Goal: Transaction & Acquisition: Purchase product/service

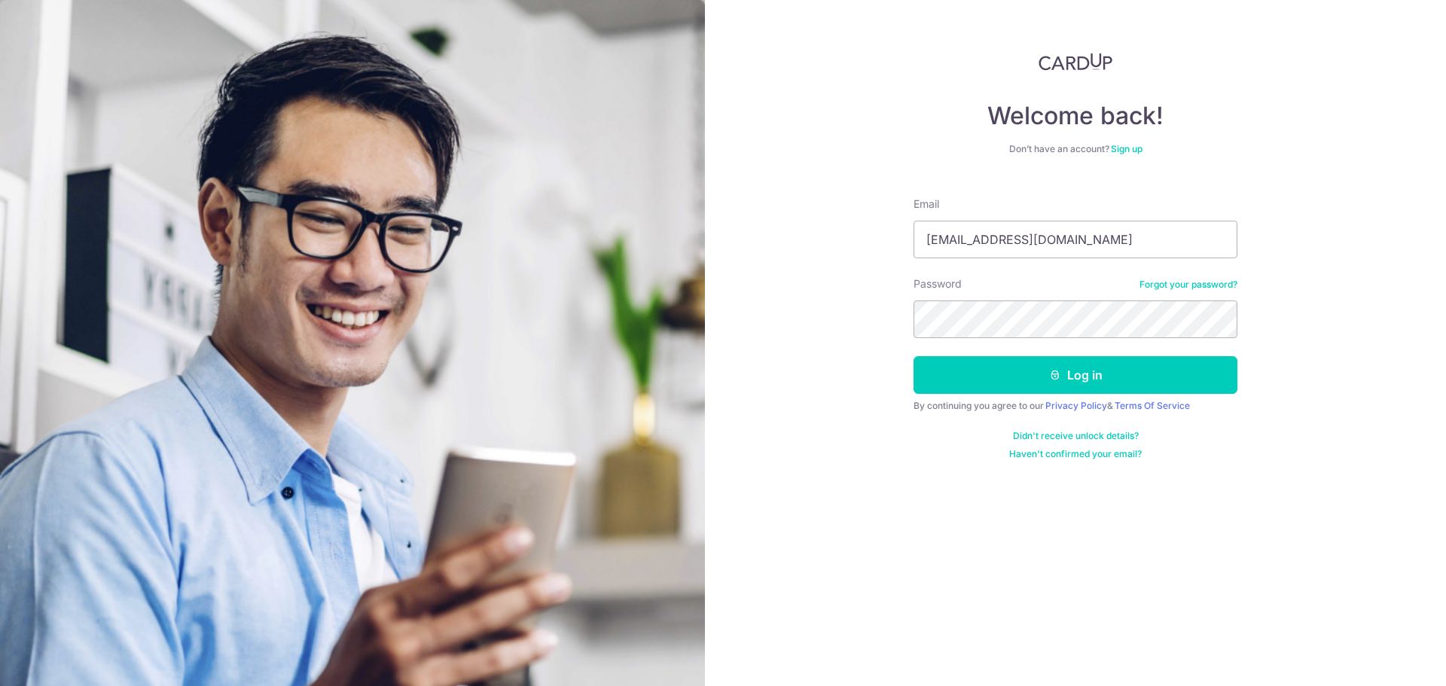
type input "firdausyasin1010@schools.gov.sg"
click at [1034, 375] on button "Log in" at bounding box center [1076, 375] width 324 height 38
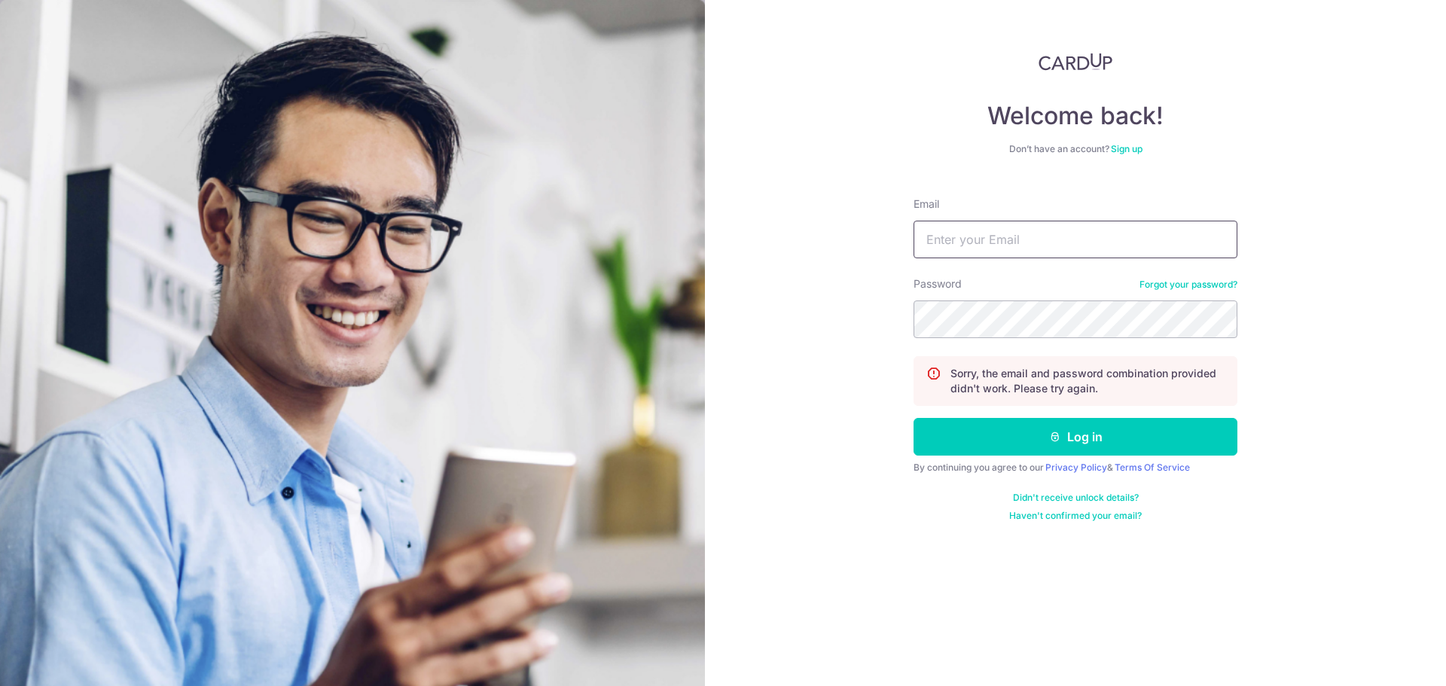
click at [1013, 230] on input "Email" at bounding box center [1076, 240] width 324 height 38
drag, startPoint x: 1136, startPoint y: 236, endPoint x: 1034, endPoint y: 246, distance: 102.1
click at [1034, 246] on input "firdausyasin1010@schools.gov.sg" at bounding box center [1076, 240] width 324 height 38
type input "firdausyasin1010@gmail.com"
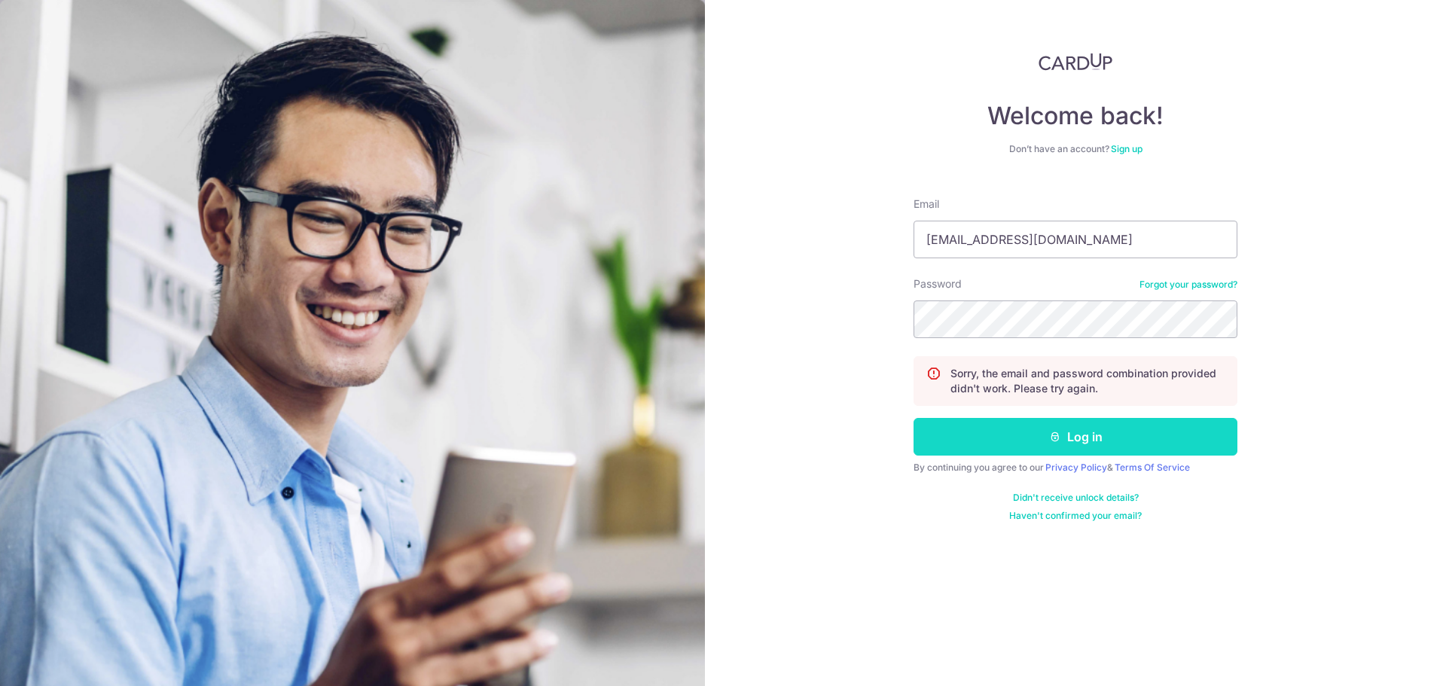
click at [1079, 430] on button "Log in" at bounding box center [1076, 437] width 324 height 38
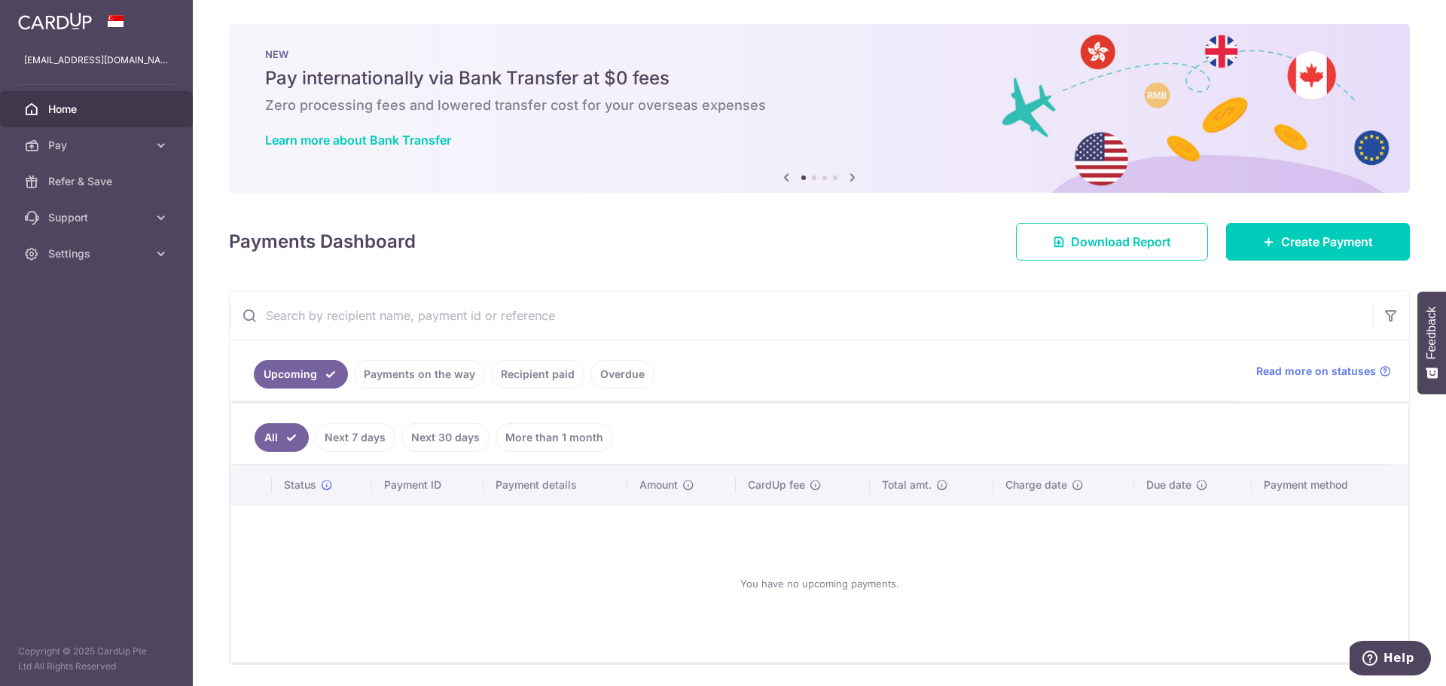
click at [549, 371] on link "Recipient paid" at bounding box center [537, 374] width 93 height 29
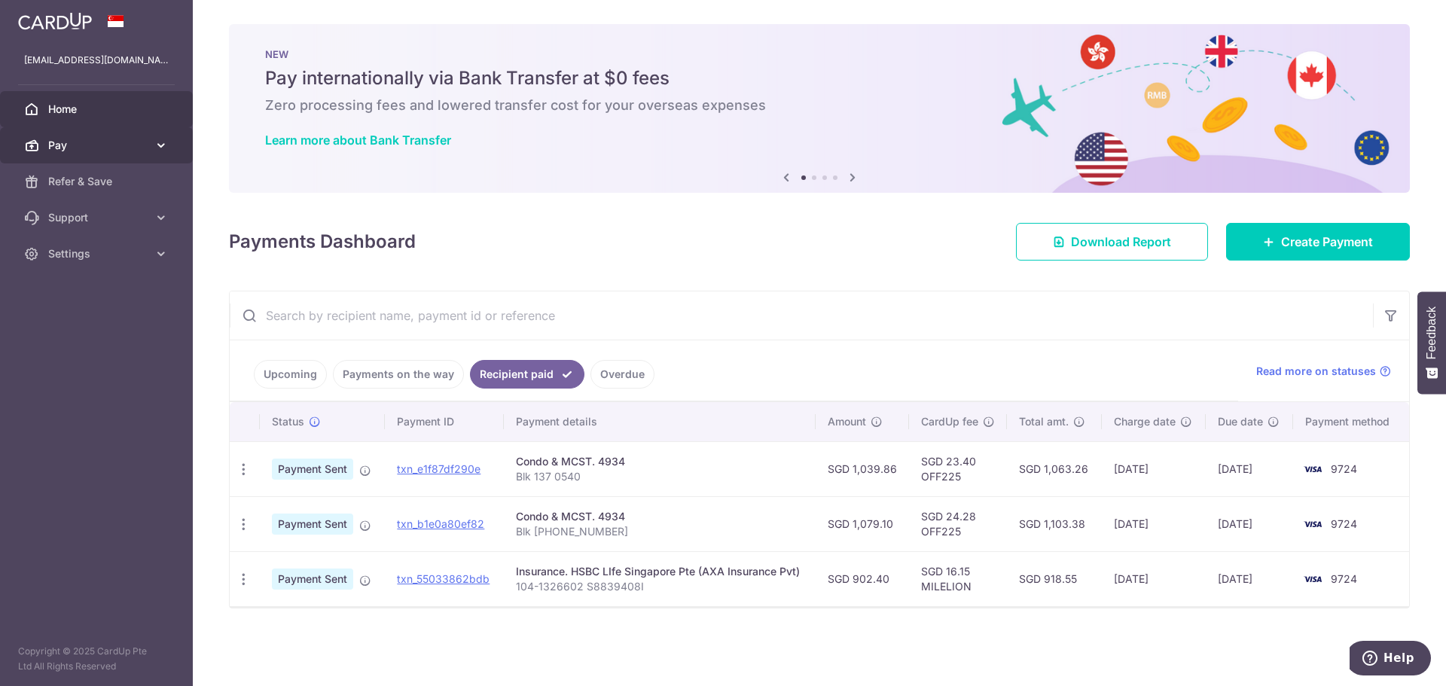
click at [154, 143] on link "Pay" at bounding box center [96, 145] width 193 height 36
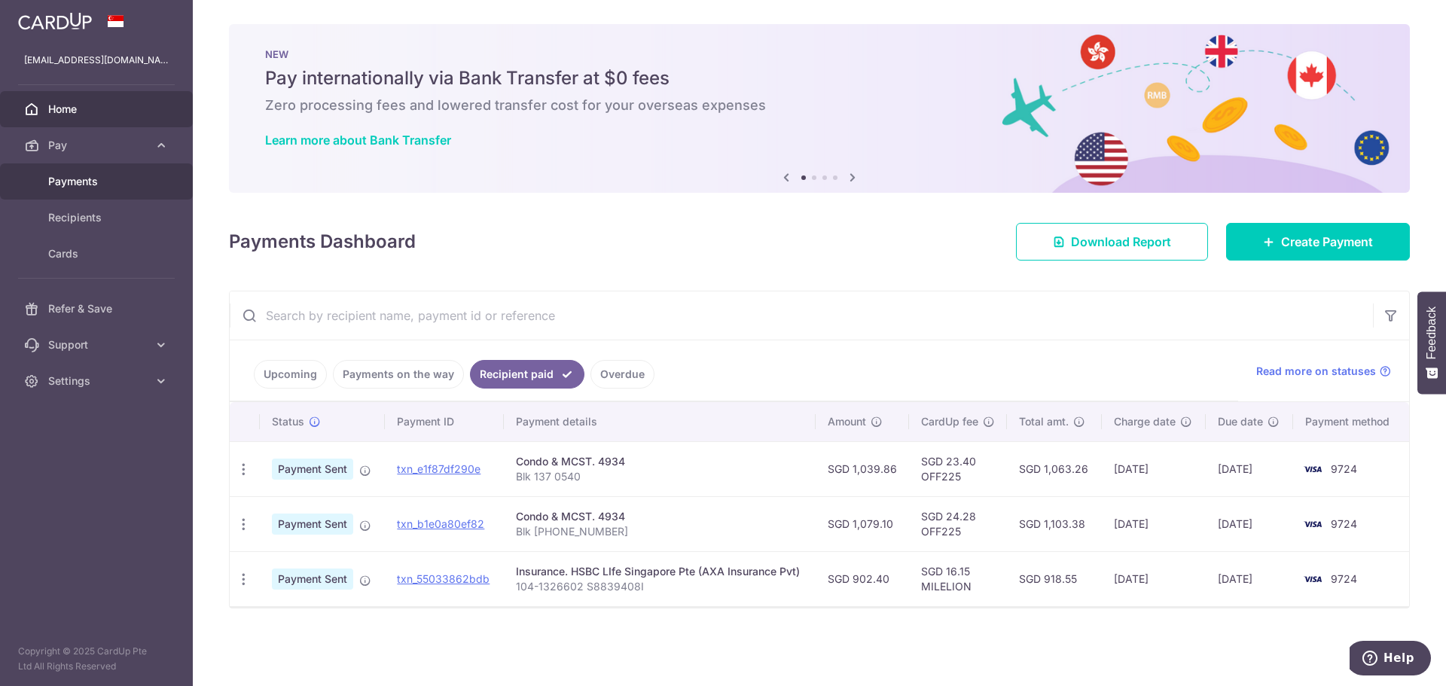
click at [82, 185] on span "Payments" at bounding box center [97, 181] width 99 height 15
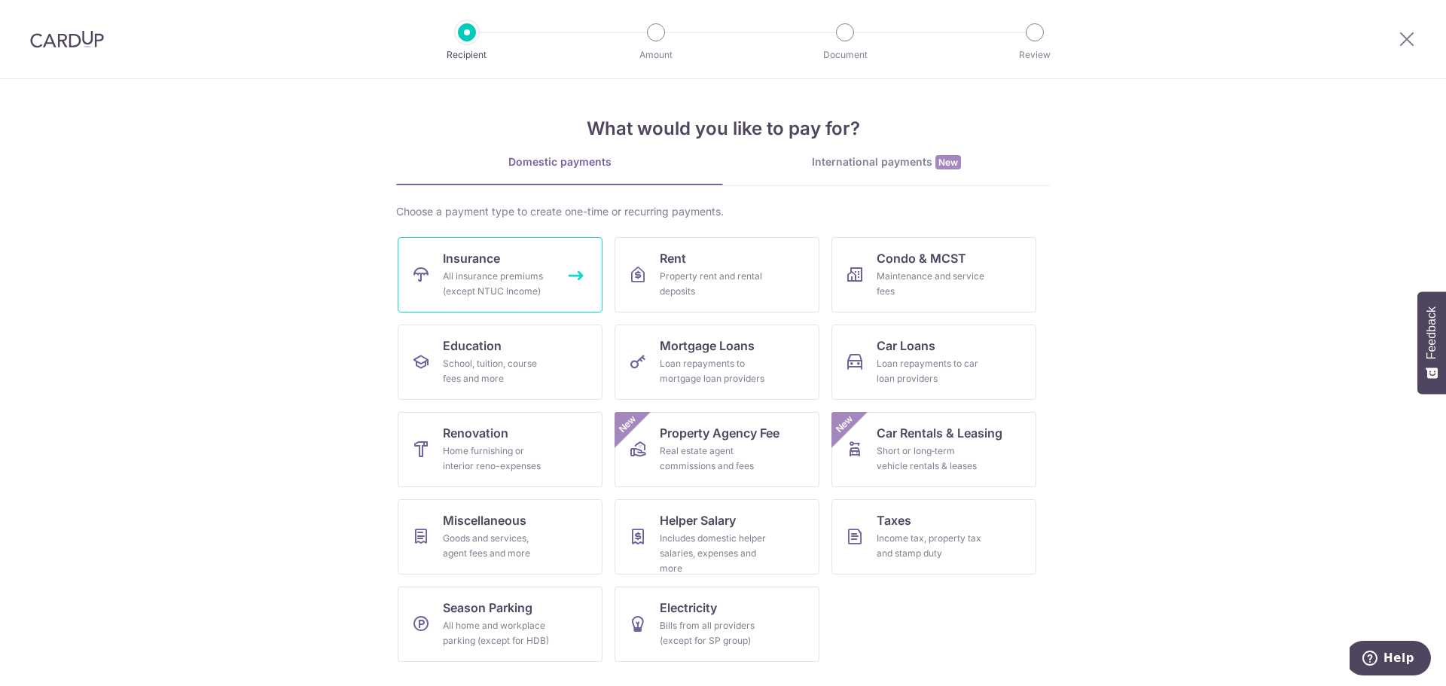
click at [581, 274] on link "Insurance All insurance premiums (except NTUC Income)" at bounding box center [500, 274] width 205 height 75
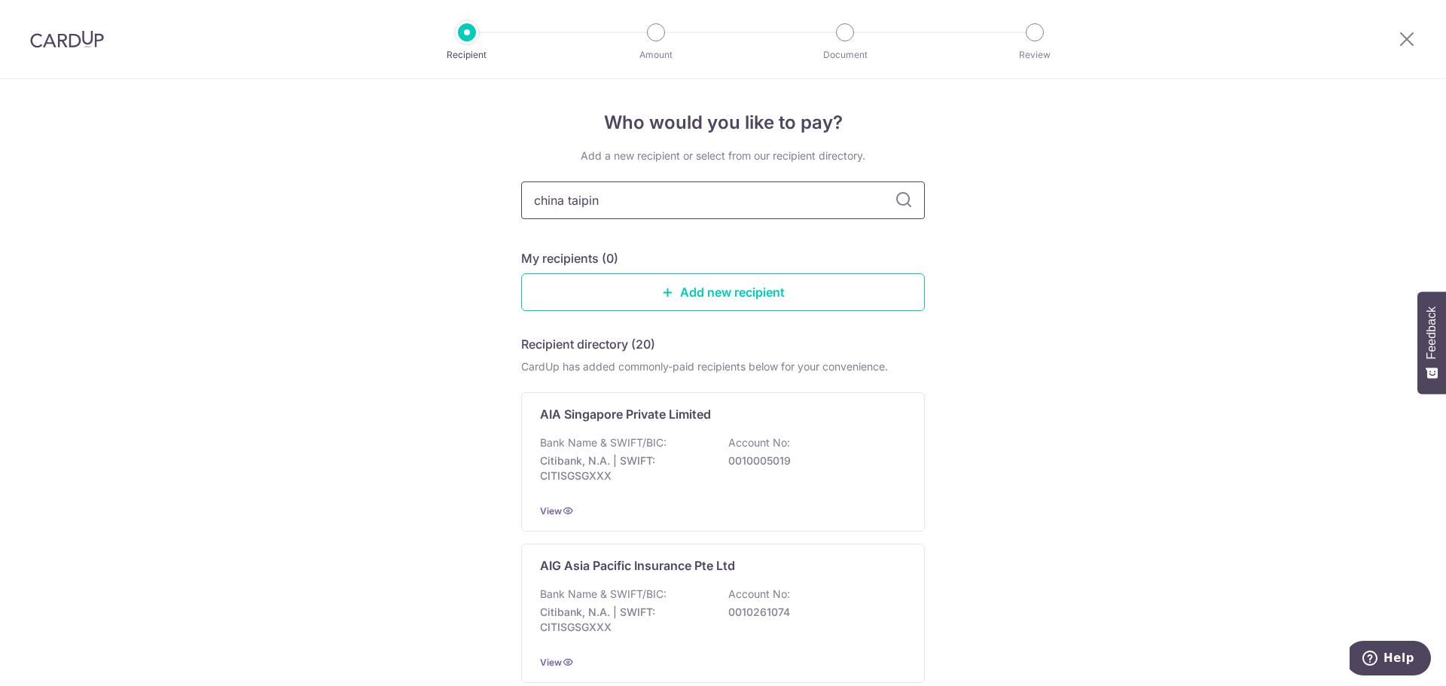
type input "china taiping"
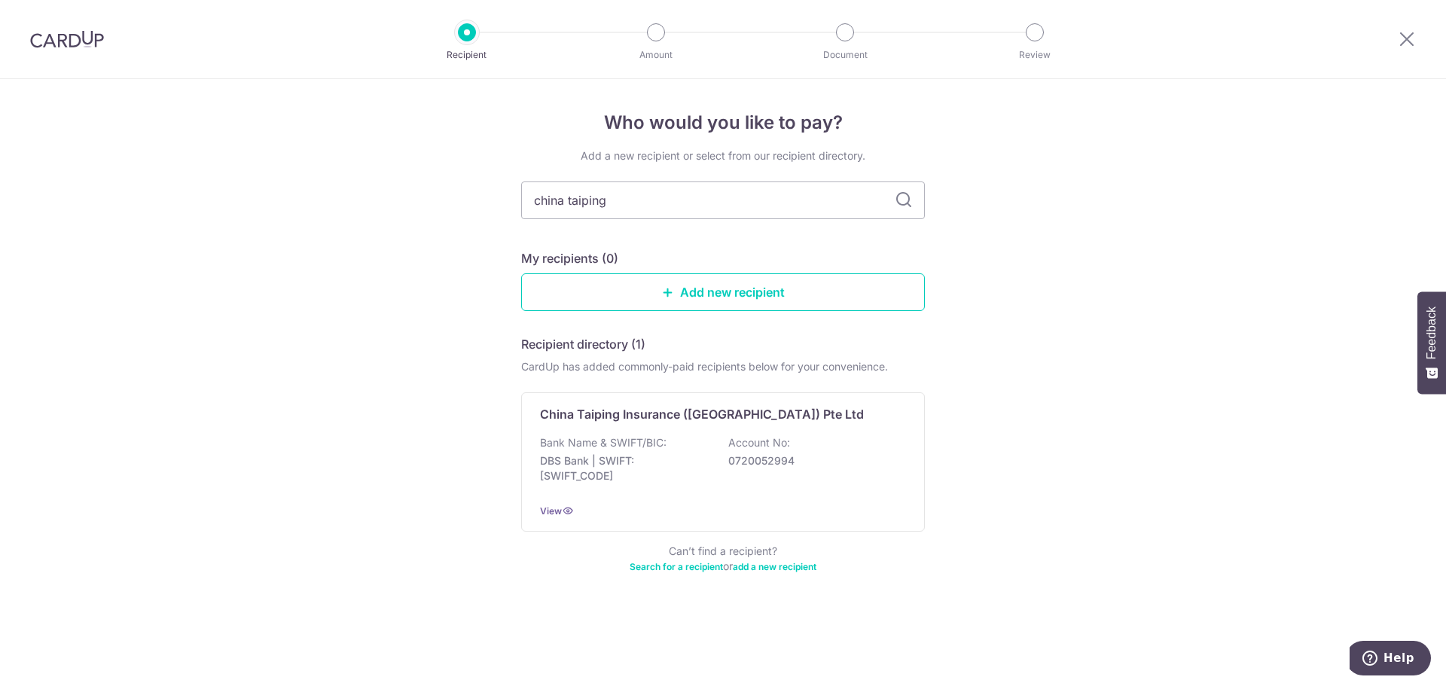
click at [907, 195] on icon at bounding box center [904, 200] width 18 height 18
click at [703, 426] on div "China Taiping Insurance ([GEOGRAPHIC_DATA]) Pte Ltd Bank Name & SWIFT/BIC: DBS …" at bounding box center [723, 461] width 404 height 139
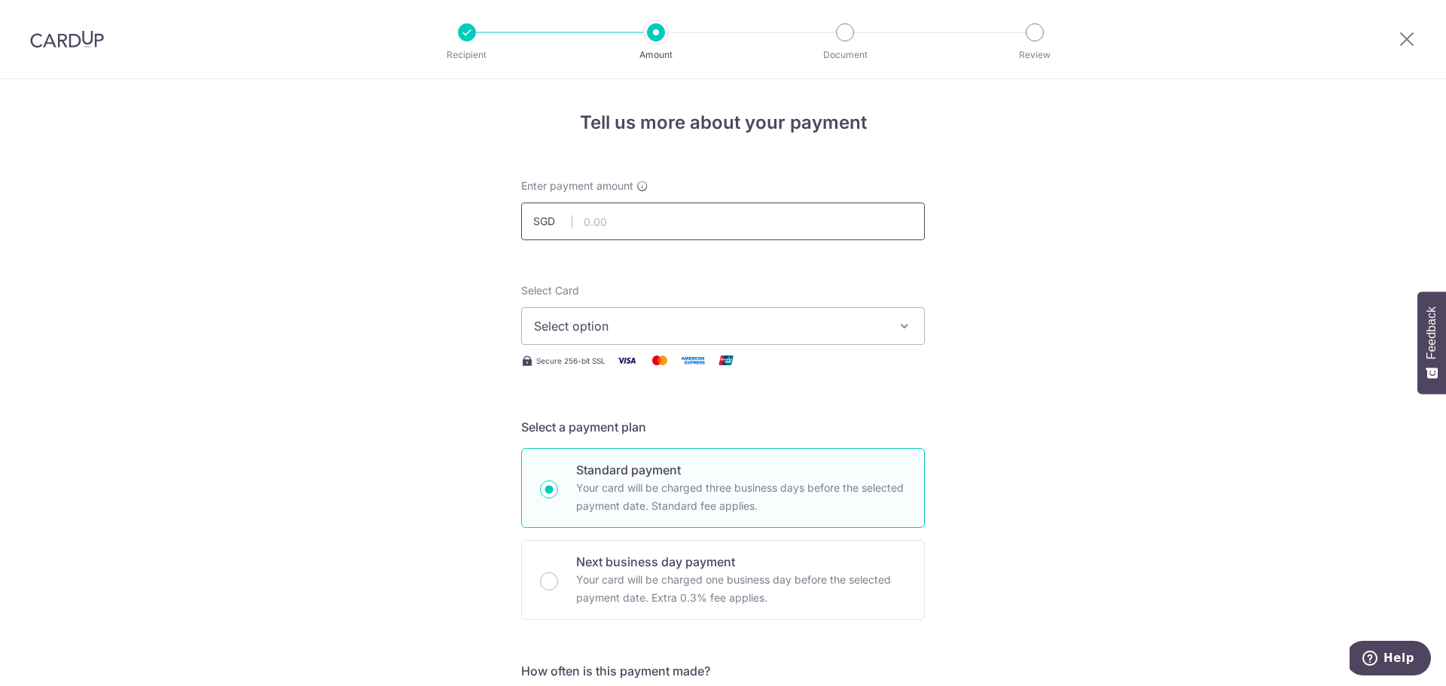
click at [609, 228] on input "text" at bounding box center [723, 222] width 404 height 38
click at [637, 327] on span "Select option" at bounding box center [709, 326] width 351 height 18
type input "3,477.75"
click at [904, 325] on icon "button" at bounding box center [904, 326] width 15 height 15
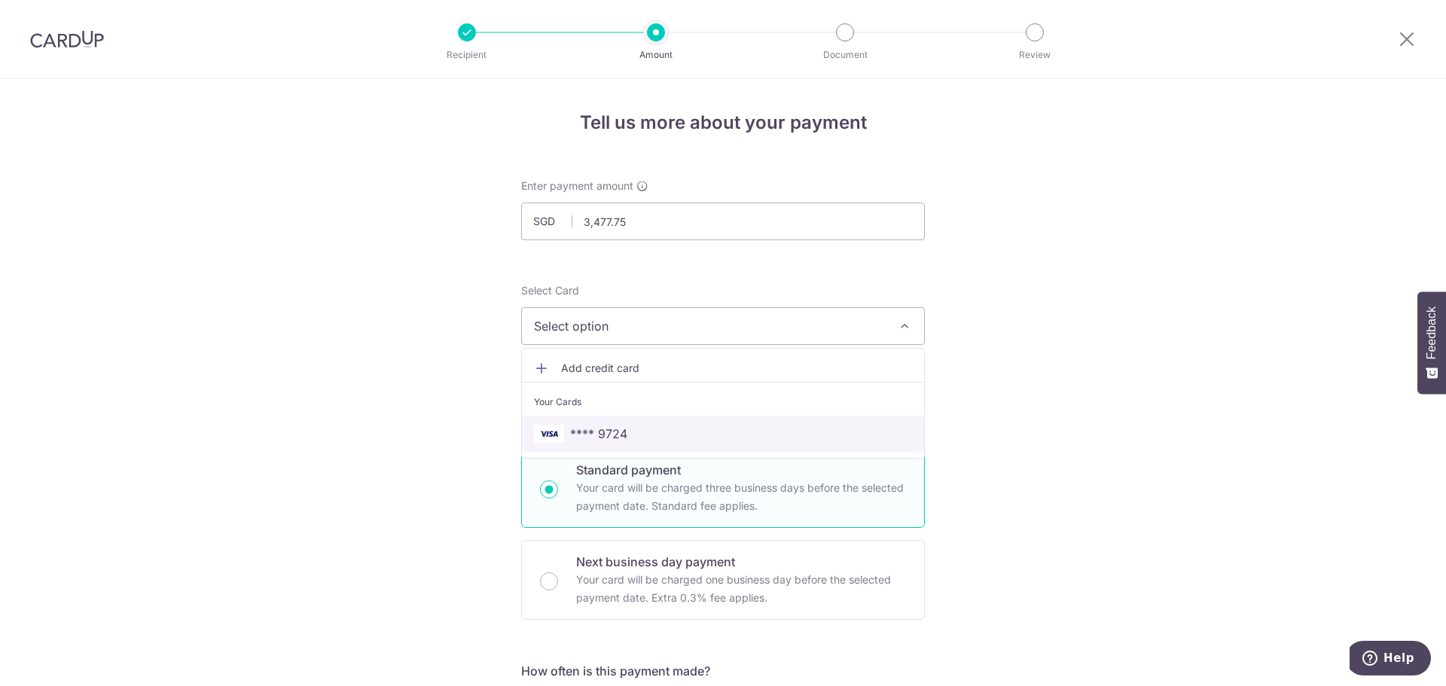
click at [575, 429] on span "**** 9724" at bounding box center [598, 434] width 57 height 18
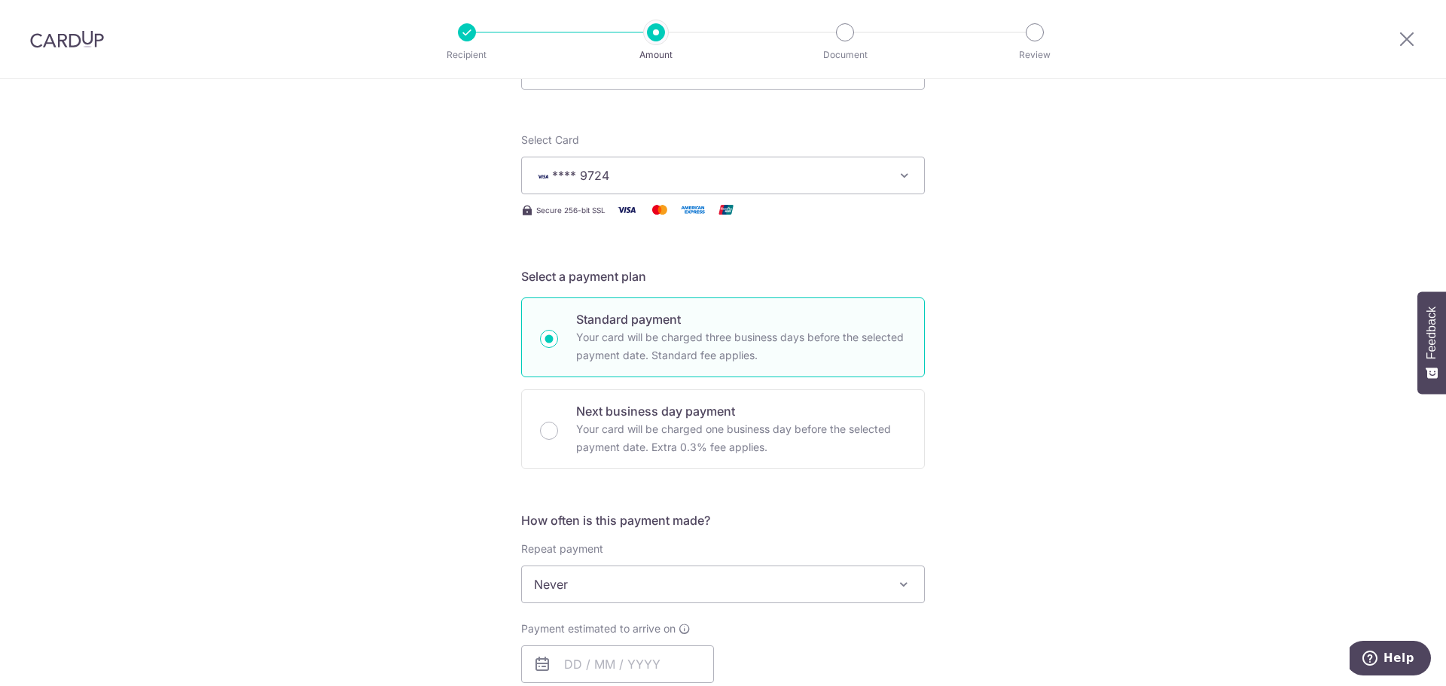
scroll to position [301, 0]
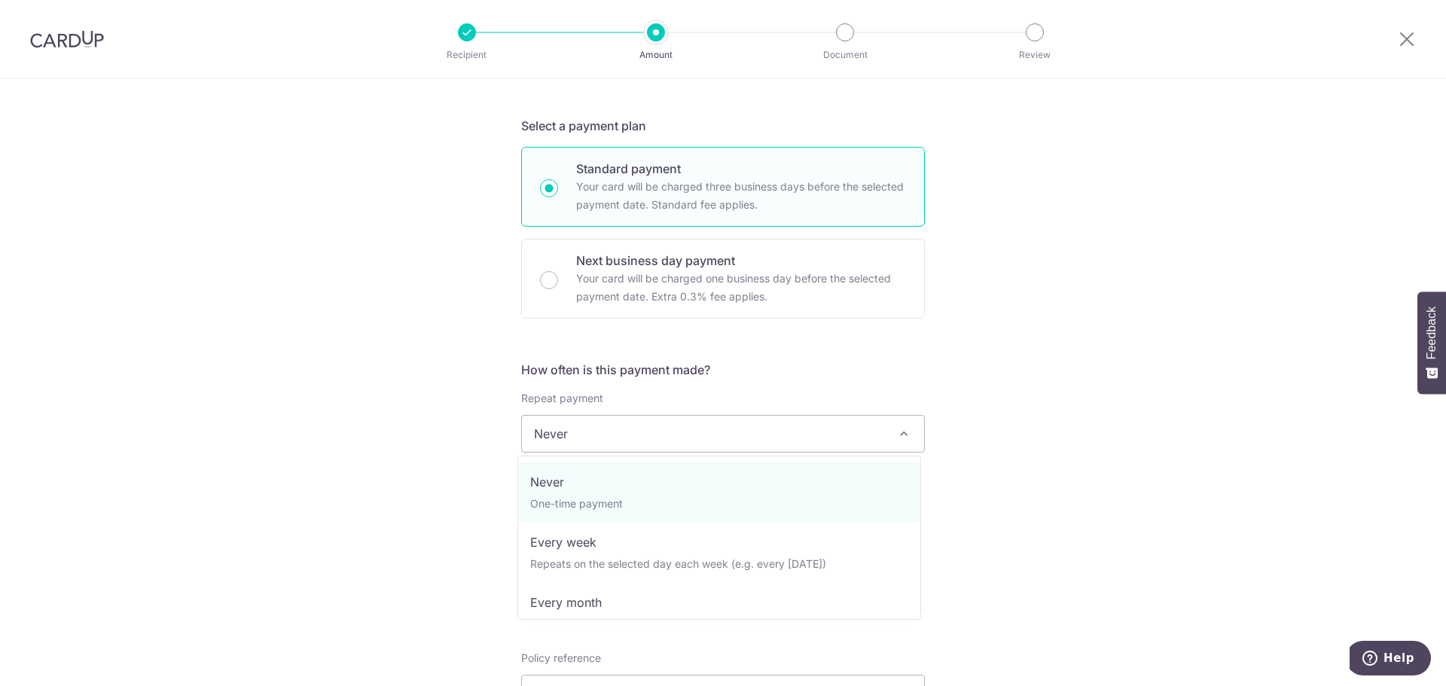
click at [689, 435] on span "Never" at bounding box center [723, 434] width 402 height 36
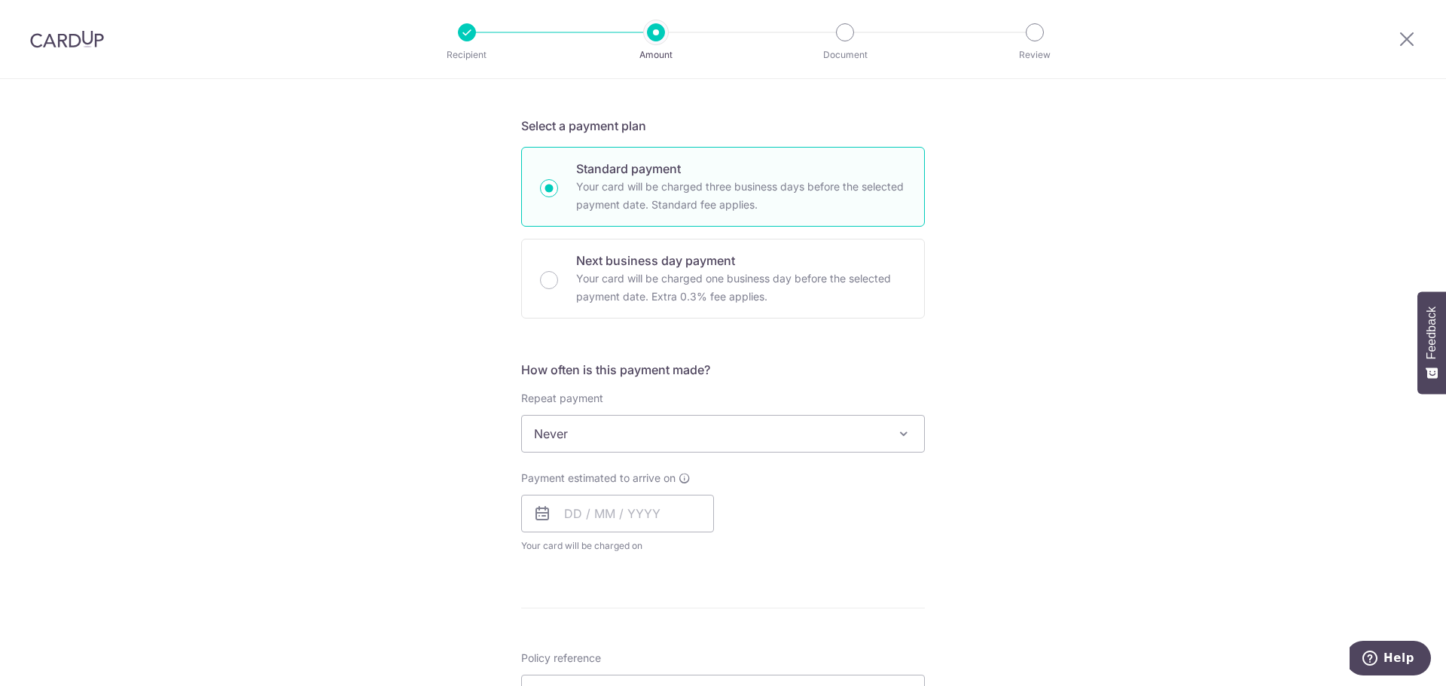
scroll to position [377, 0]
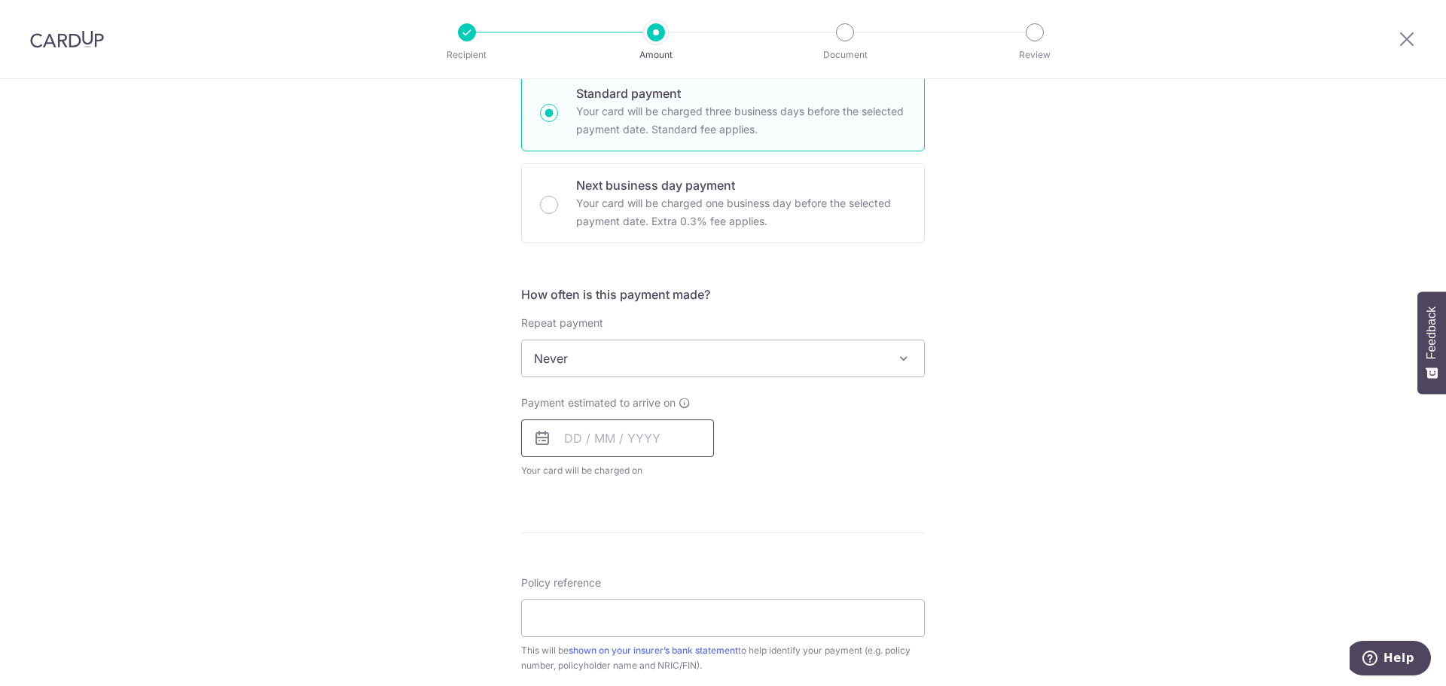
click at [589, 435] on input "text" at bounding box center [617, 438] width 193 height 38
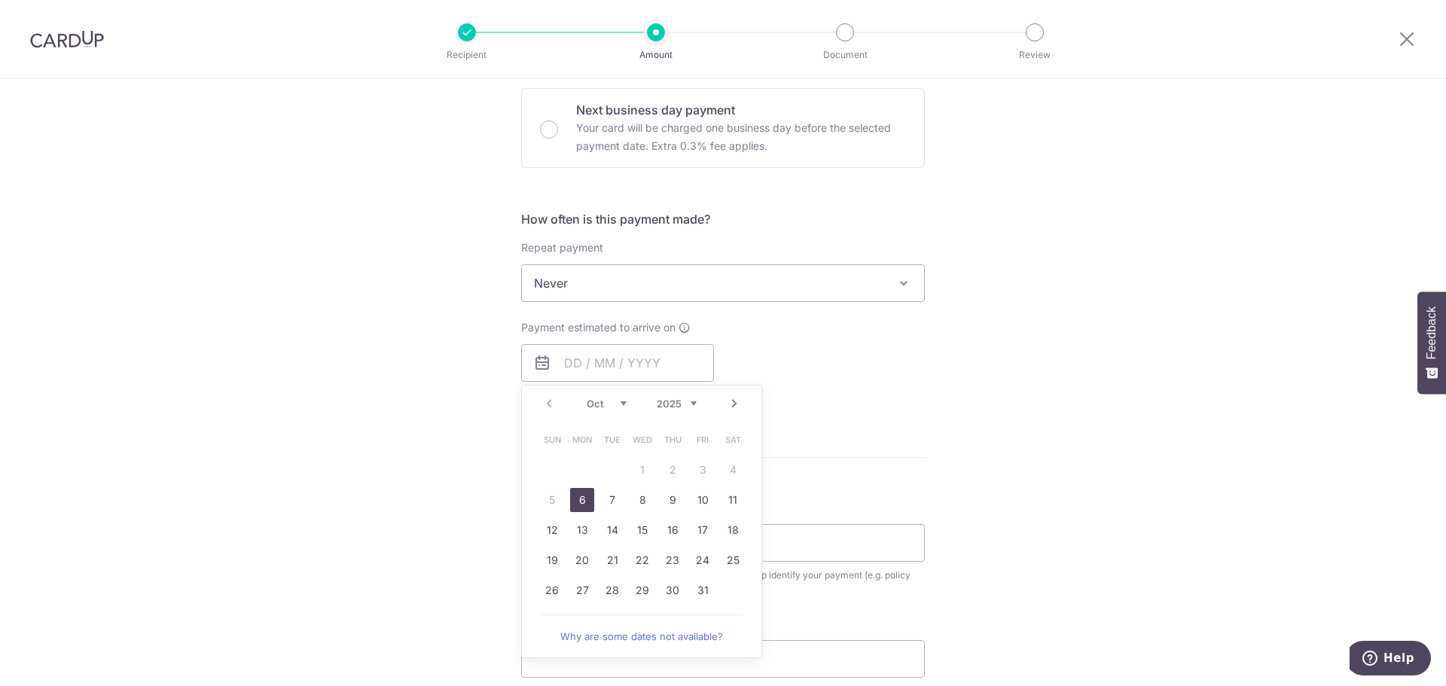
click at [579, 502] on link "6" at bounding box center [582, 500] width 24 height 24
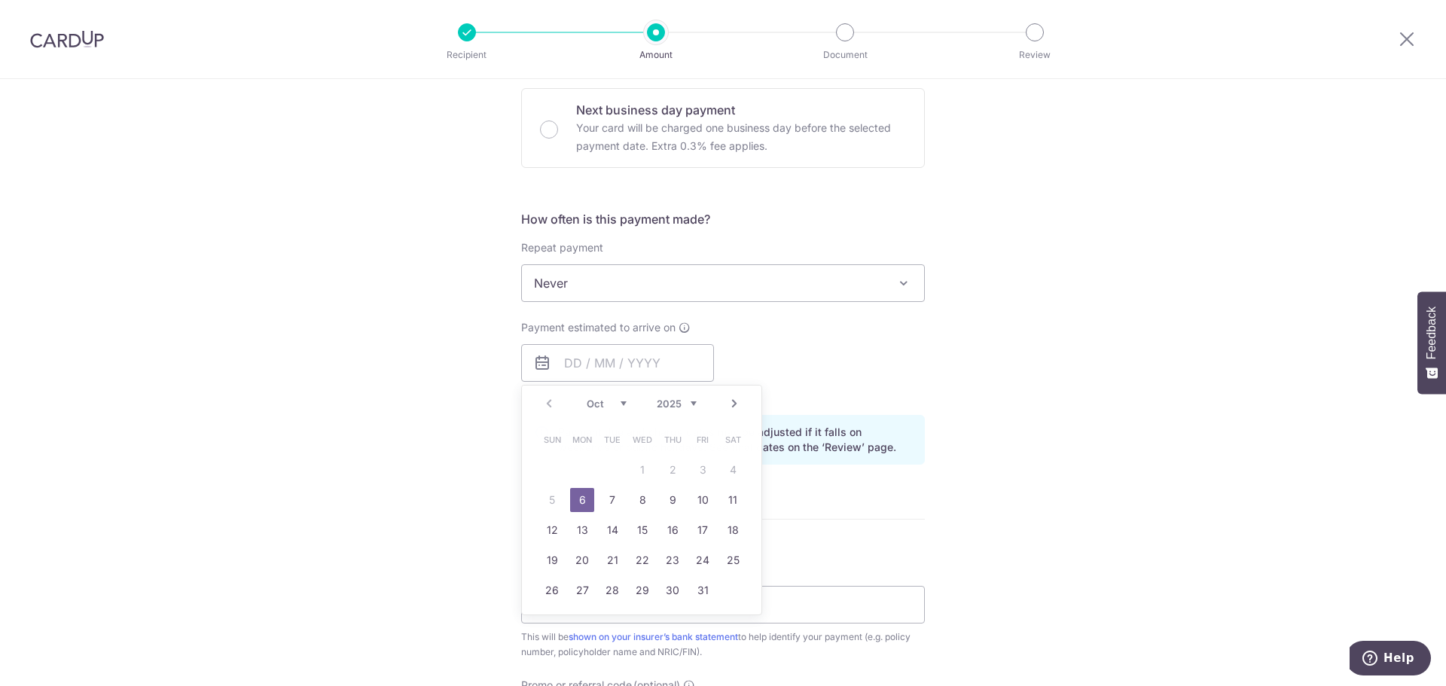
type input "06/10/2025"
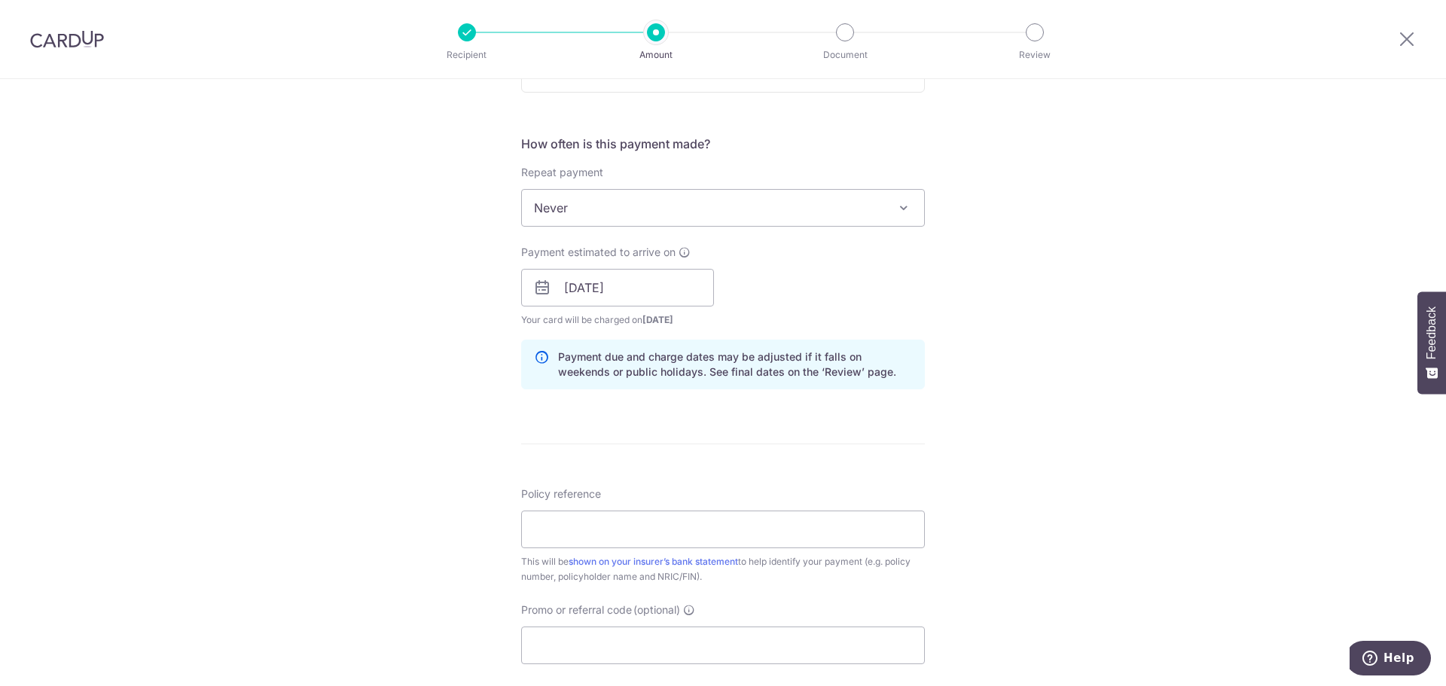
scroll to position [602, 0]
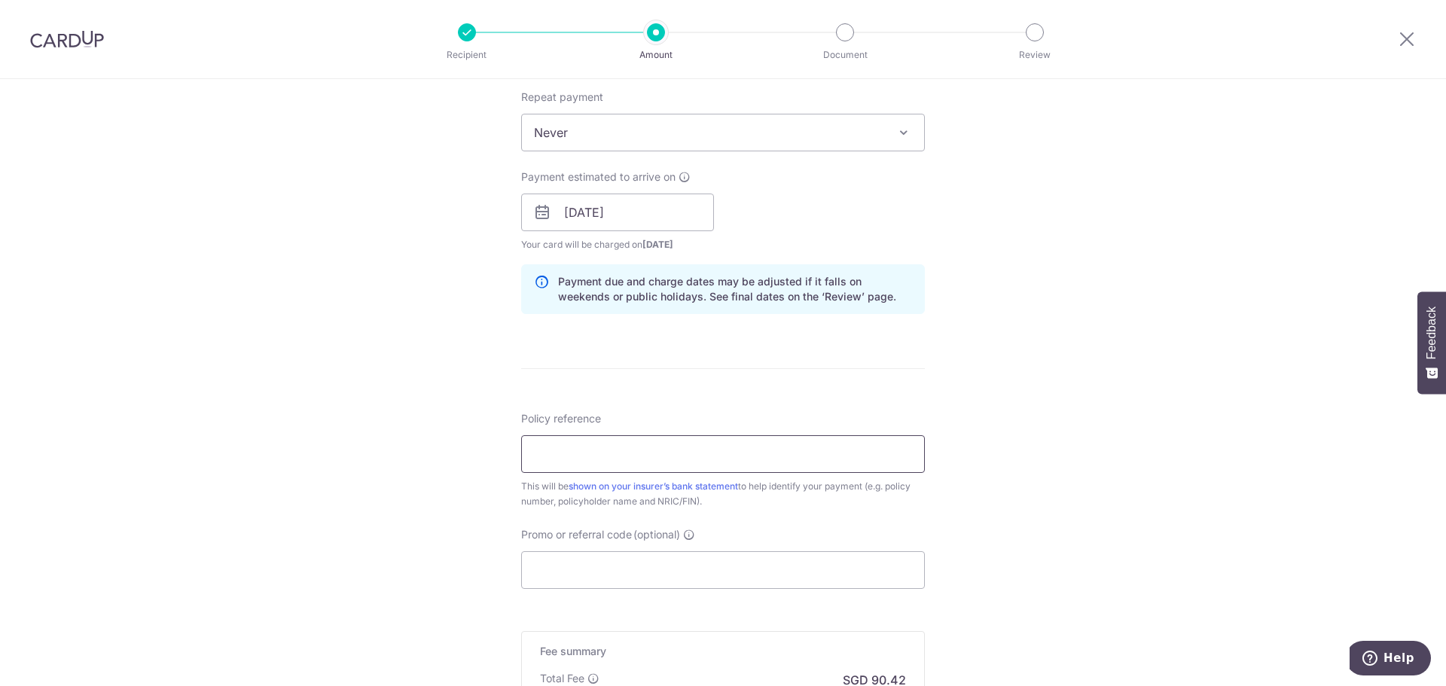
click at [706, 450] on input "Policy reference" at bounding box center [723, 454] width 404 height 38
type input "0000502921"
click at [688, 584] on input "Promo or referral code (optional)" at bounding box center [723, 570] width 404 height 38
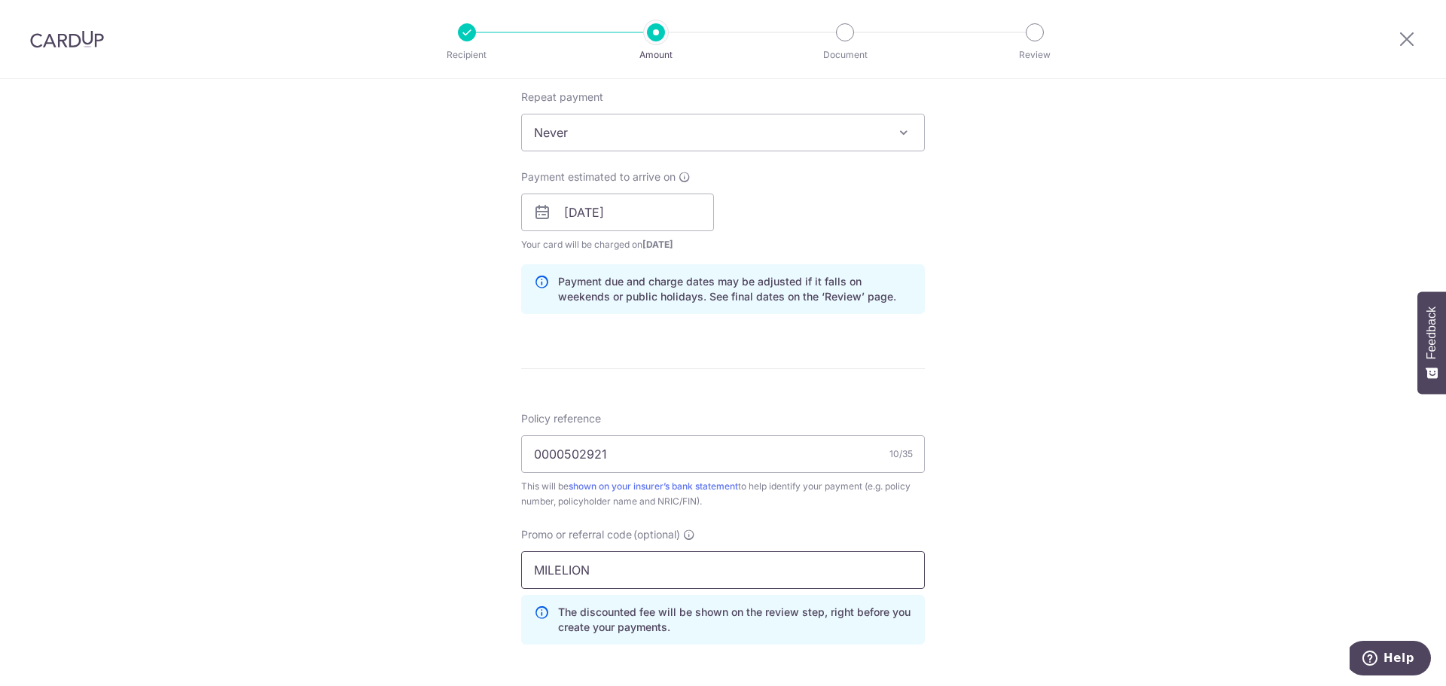
type input "MILELION"
click at [1151, 587] on div "Tell us more about your payment Enter payment amount SGD 3,477.75 3477.75 Selec…" at bounding box center [723, 223] width 1446 height 1492
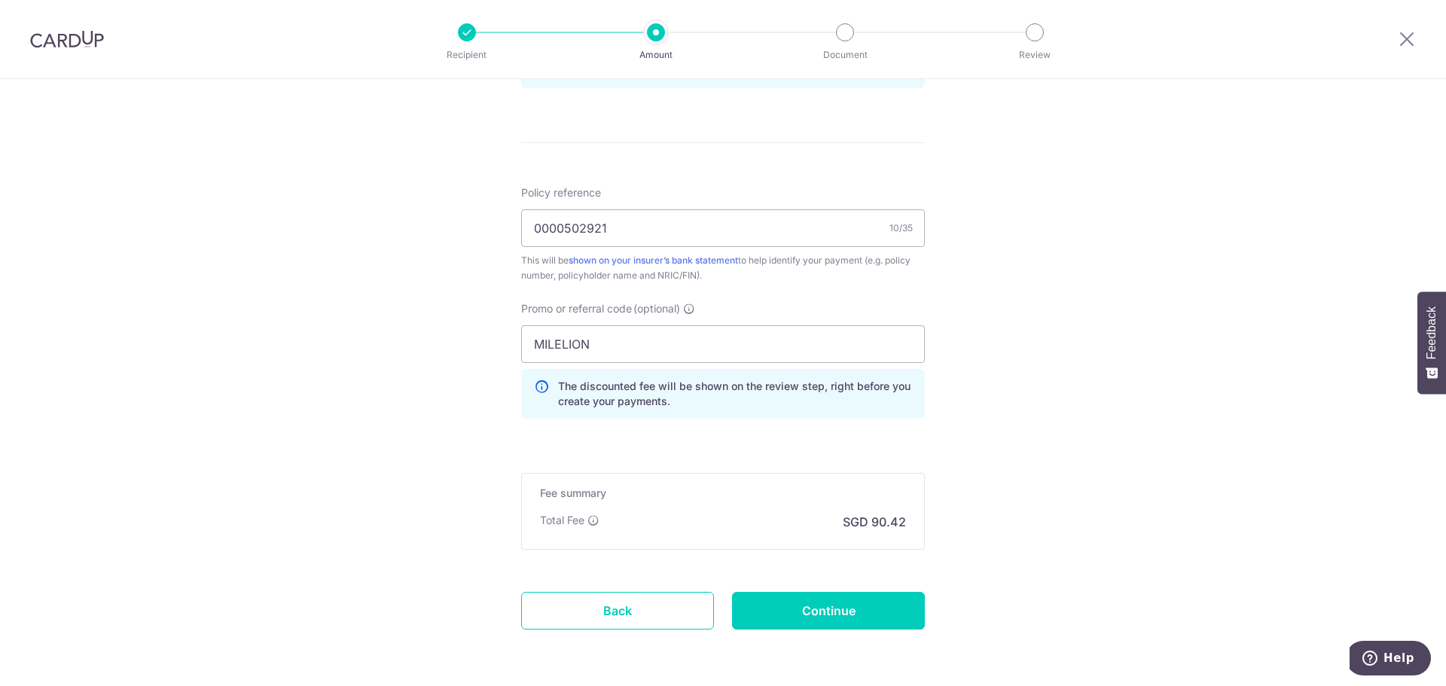
click at [713, 453] on form "Enter payment amount SGD 3,477.75 3477.75 Select Card **** 9724 Add credit card…" at bounding box center [723, 11] width 404 height 1322
click at [820, 621] on input "Continue" at bounding box center [828, 611] width 193 height 38
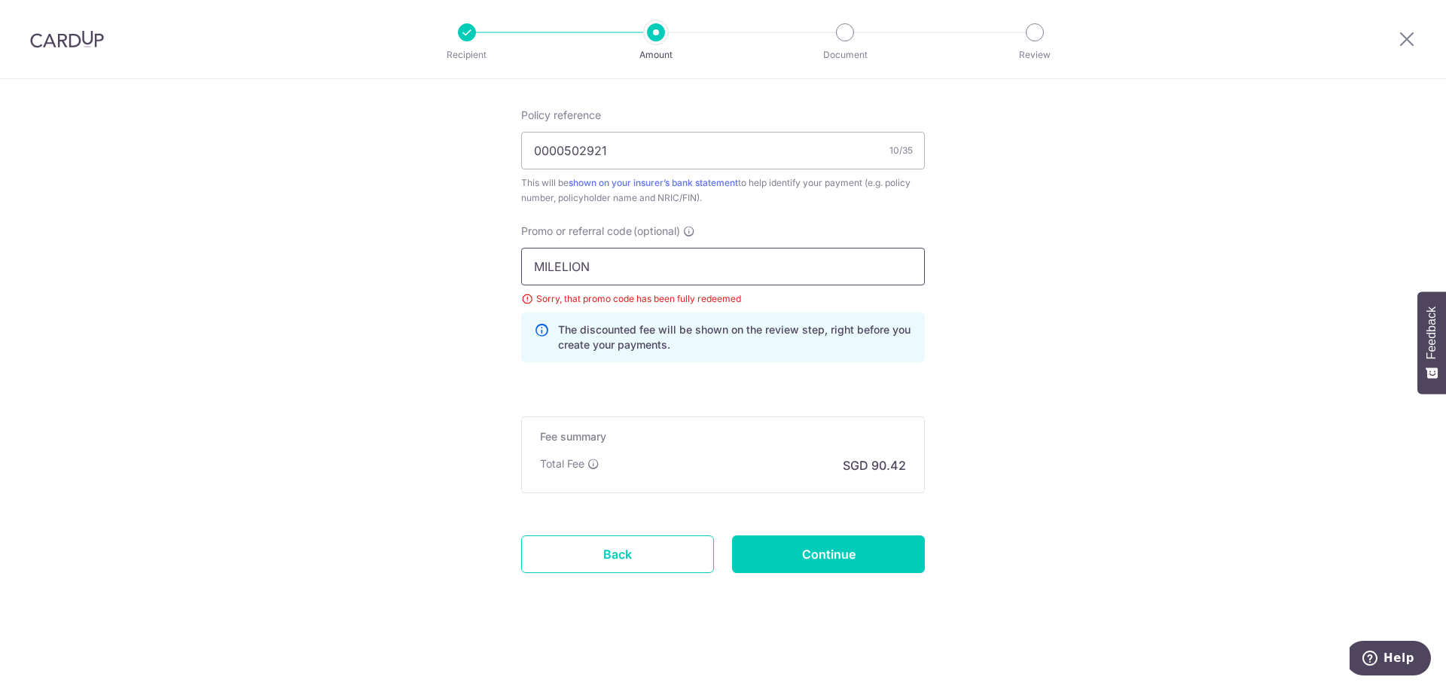
drag, startPoint x: 605, startPoint y: 269, endPoint x: 435, endPoint y: 271, distance: 170.2
type input "OFF225"
click at [893, 554] on input "Continue" at bounding box center [828, 554] width 193 height 38
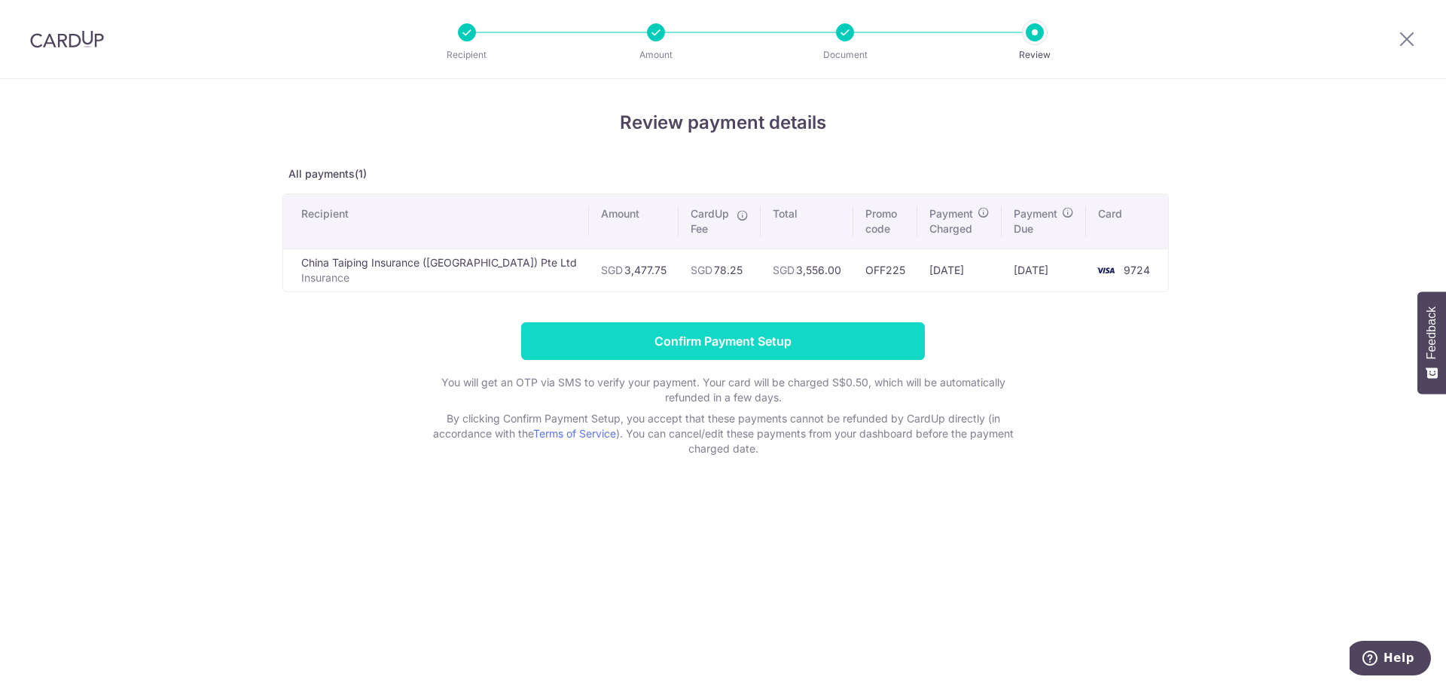
click at [715, 342] on input "Confirm Payment Setup" at bounding box center [723, 341] width 404 height 38
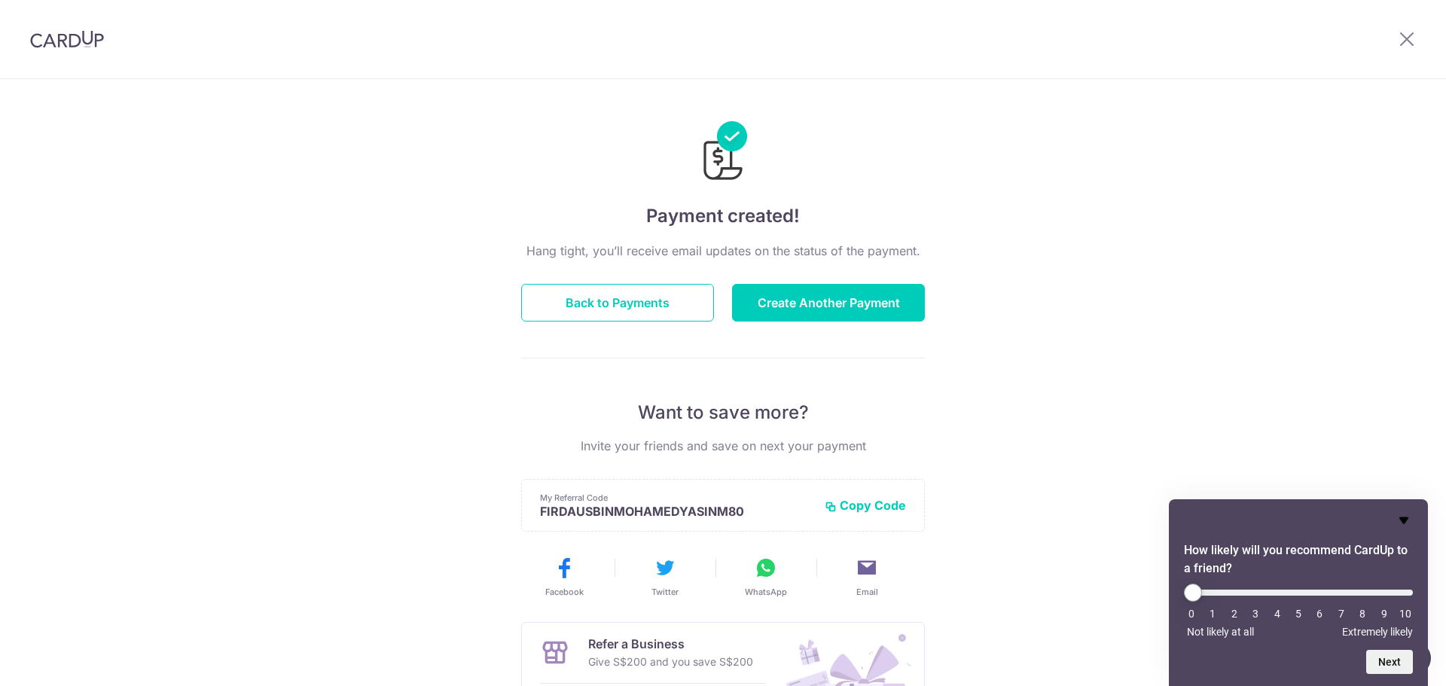
click at [1410, 517] on icon "Hide survey" at bounding box center [1404, 520] width 18 height 18
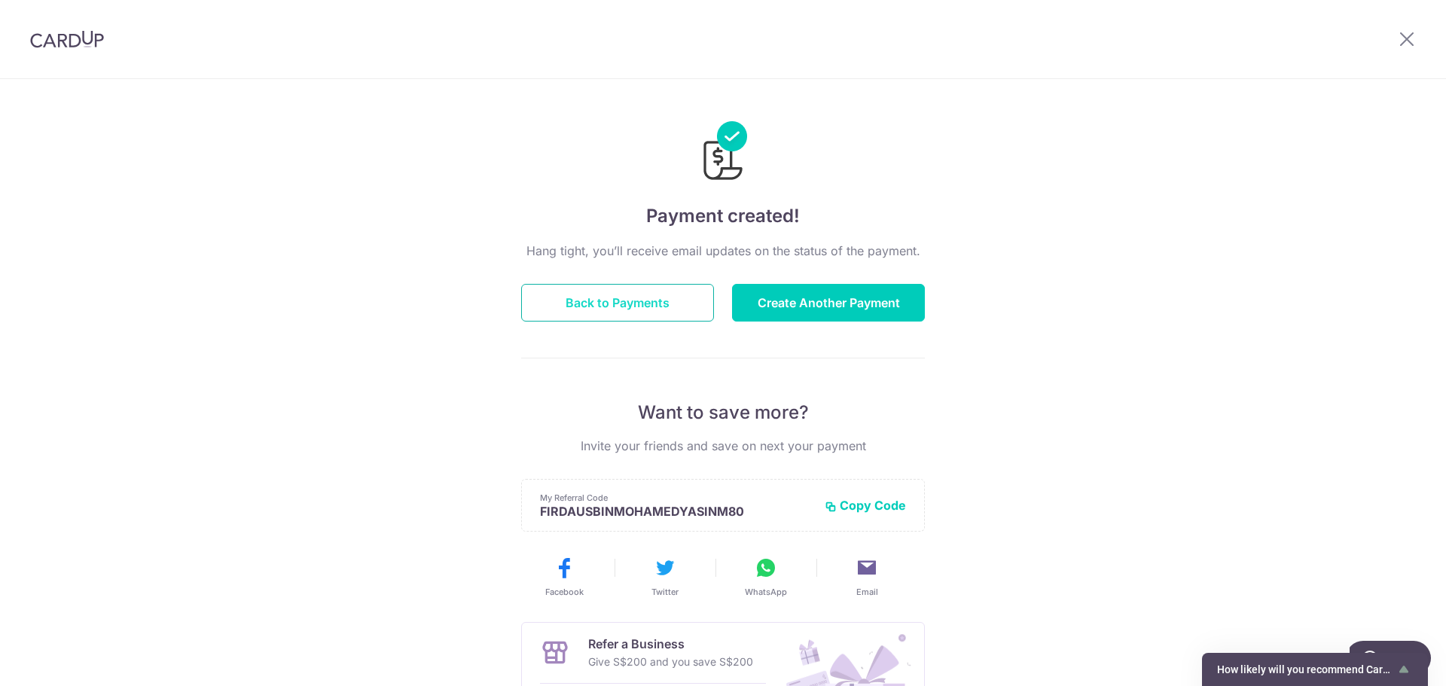
click at [632, 299] on button "Back to Payments" at bounding box center [617, 303] width 193 height 38
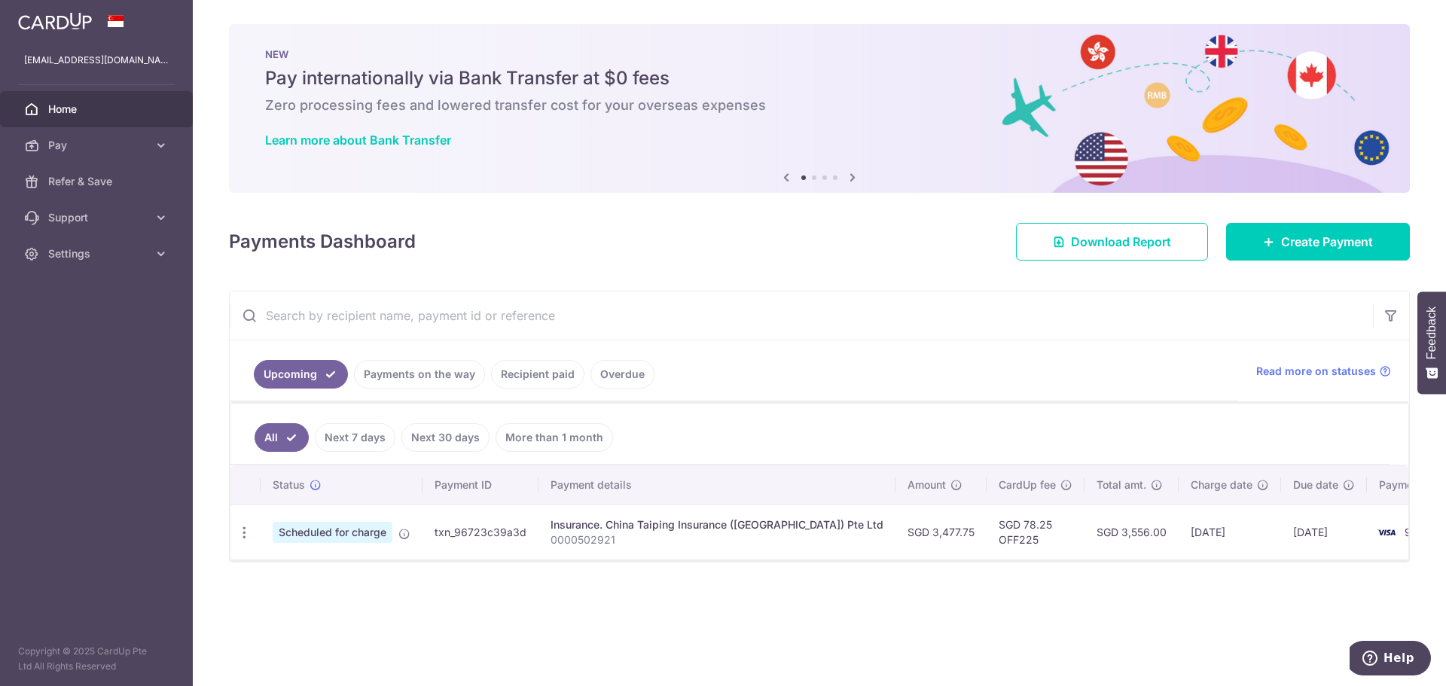
click at [852, 172] on icon at bounding box center [852, 177] width 18 height 19
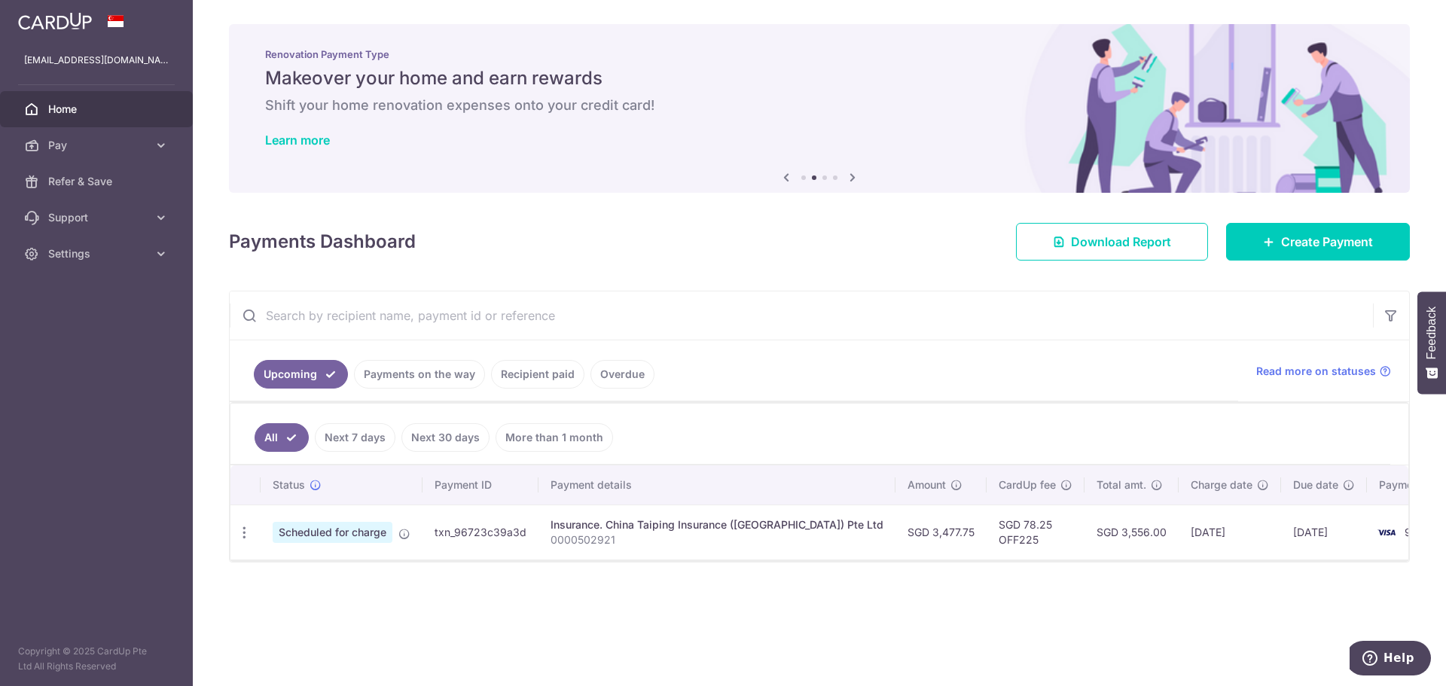
click at [852, 172] on icon at bounding box center [852, 177] width 18 height 19
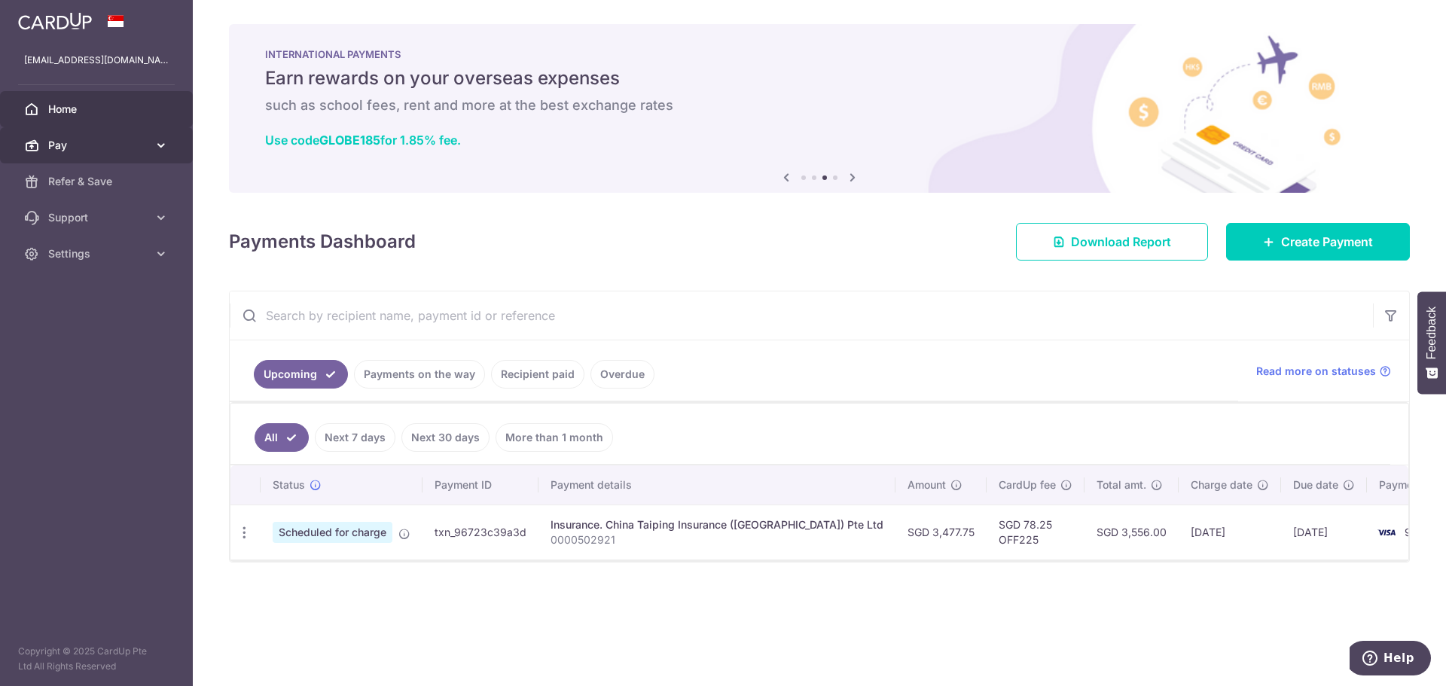
click at [136, 138] on span "Pay" at bounding box center [97, 145] width 99 height 15
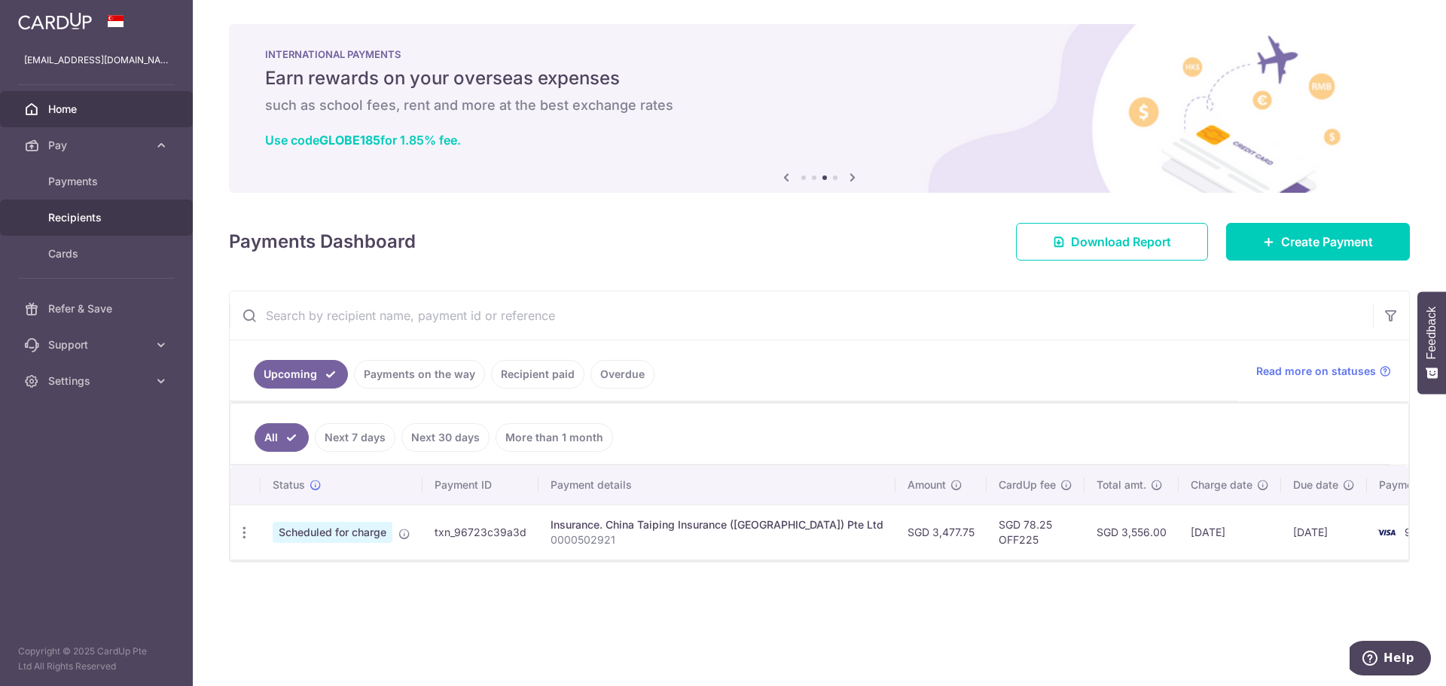
click at [122, 216] on span "Recipients" at bounding box center [97, 217] width 99 height 15
